Goal: Find specific page/section: Find specific page/section

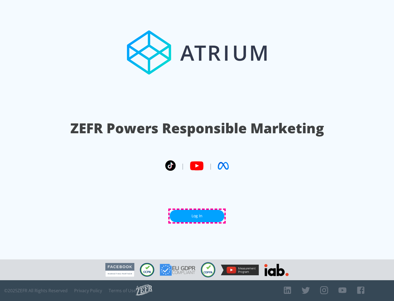
click at [197, 216] on link "Log In" at bounding box center [197, 216] width 55 height 12
